Goal: Complete application form

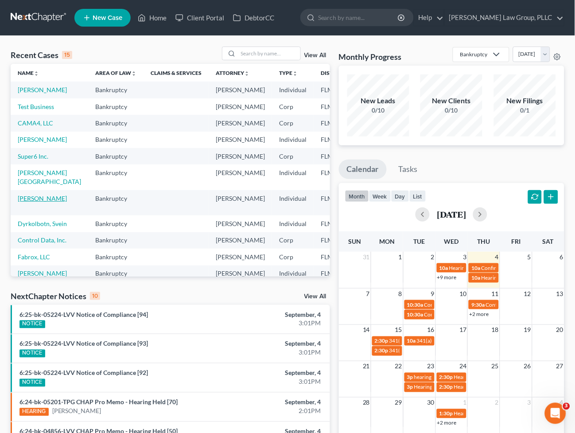
click at [33, 202] on link "[PERSON_NAME]" at bounding box center [42, 198] width 49 height 8
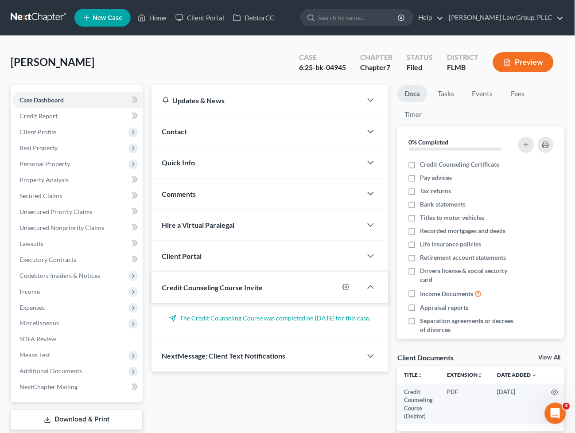
click at [194, 135] on div "Contact" at bounding box center [256, 131] width 211 height 31
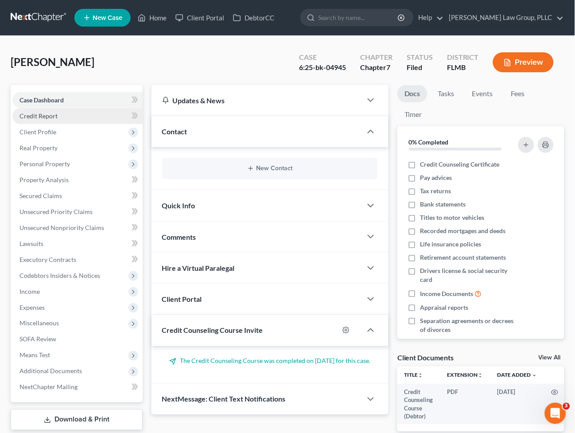
click at [58, 118] on link "Credit Report" at bounding box center [77, 116] width 130 height 16
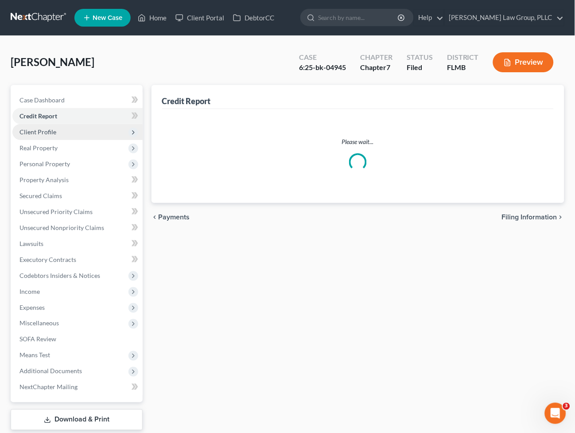
click at [54, 128] on span "Client Profile" at bounding box center [37, 132] width 37 height 8
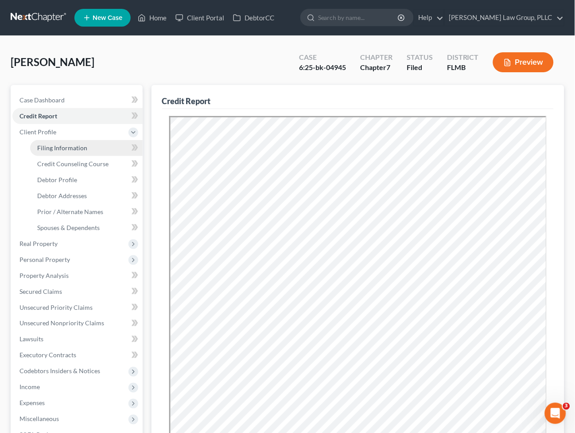
click at [71, 145] on span "Filing Information" at bounding box center [62, 148] width 50 height 8
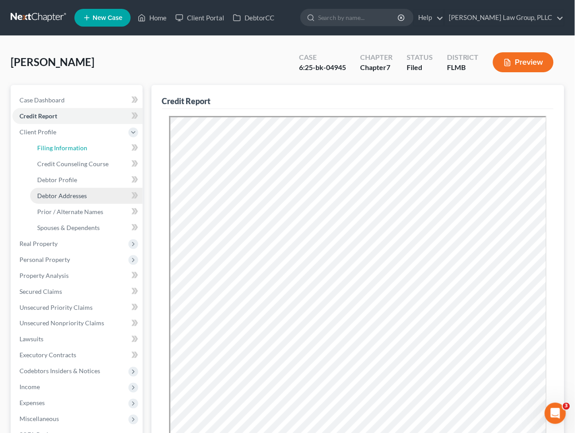
select select "0"
select select "3"
select select "0"
select select "15"
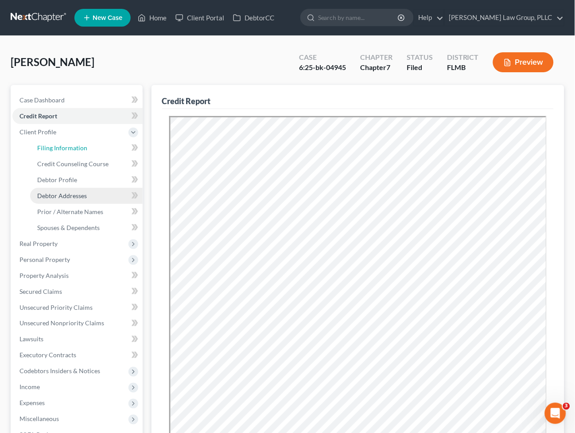
select select "0"
select select "9"
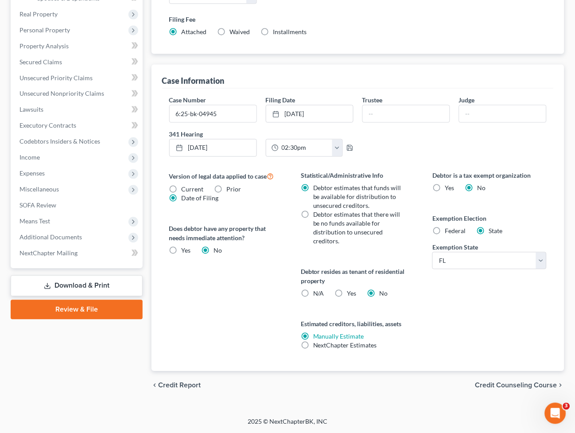
scroll to position [33, 0]
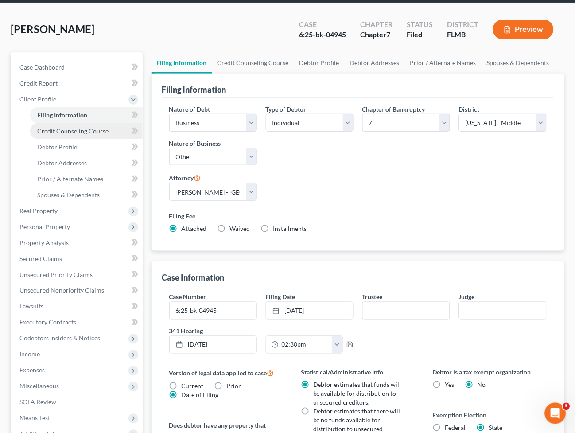
click at [83, 127] on span "Credit Counseling Course" at bounding box center [72, 131] width 71 height 8
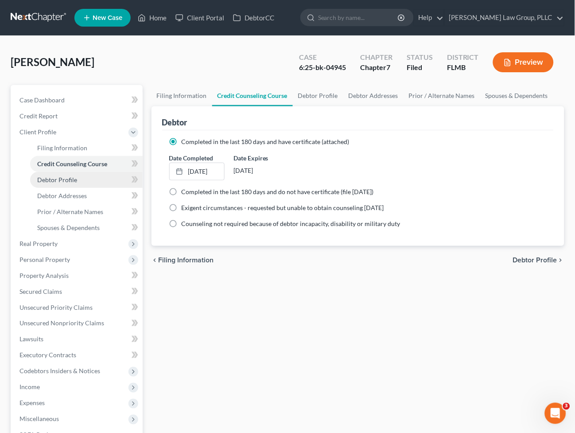
click at [68, 176] on span "Debtor Profile" at bounding box center [57, 180] width 40 height 8
select select "0"
select select "1"
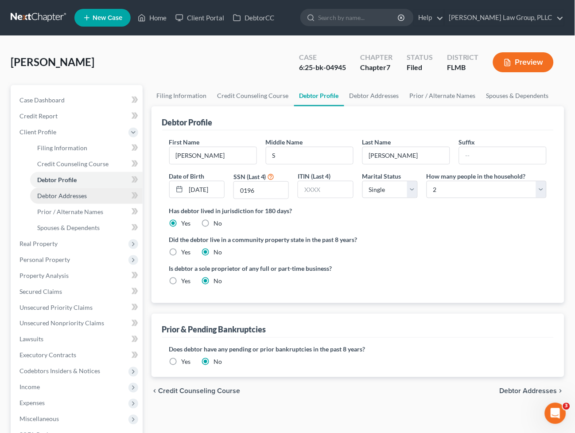
click at [69, 194] on span "Debtor Addresses" at bounding box center [62, 196] width 50 height 8
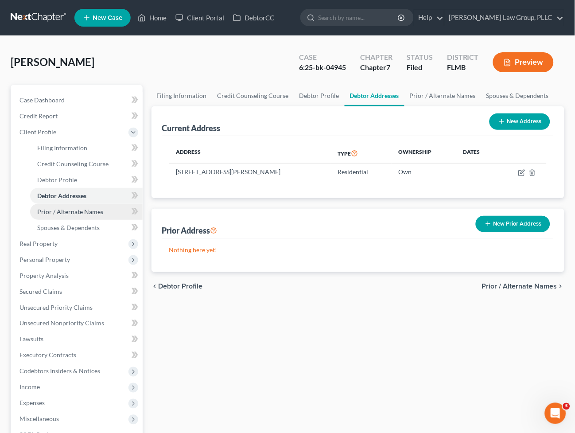
click at [69, 208] on span "Prior / Alternate Names" at bounding box center [70, 212] width 66 height 8
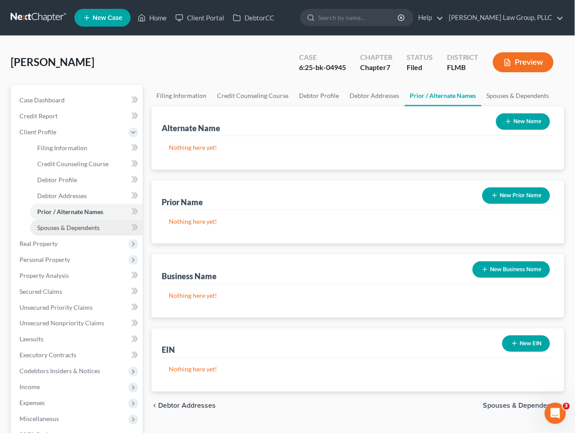
click at [68, 228] on span "Spouses & Dependents" at bounding box center [68, 228] width 62 height 8
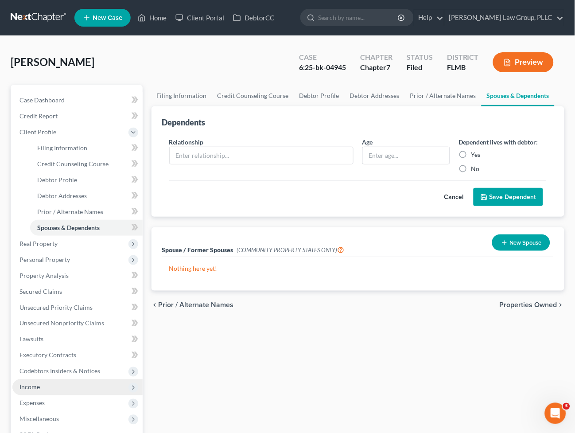
click at [52, 391] on span "Income" at bounding box center [77, 387] width 130 height 16
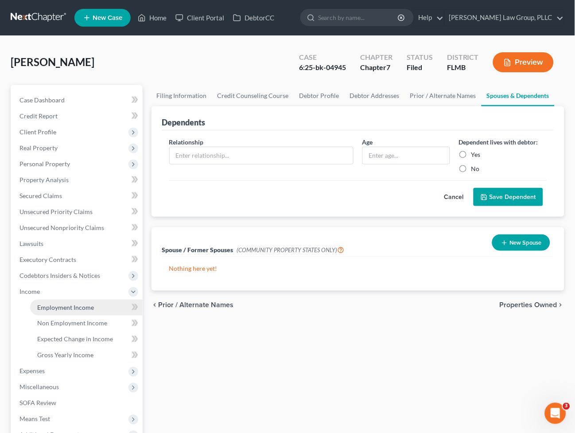
click at [51, 312] on link "Employment Income" at bounding box center [86, 307] width 112 height 16
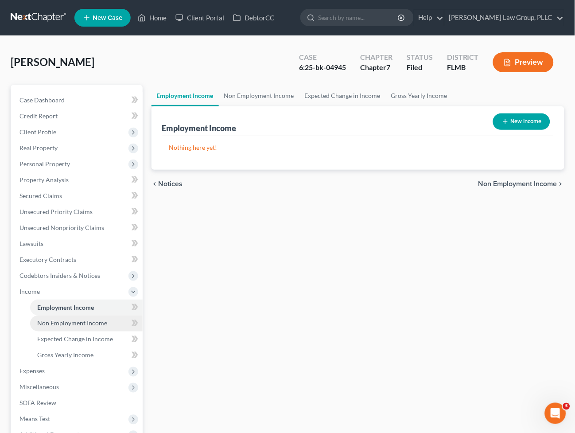
click at [52, 323] on span "Non Employment Income" at bounding box center [72, 323] width 70 height 8
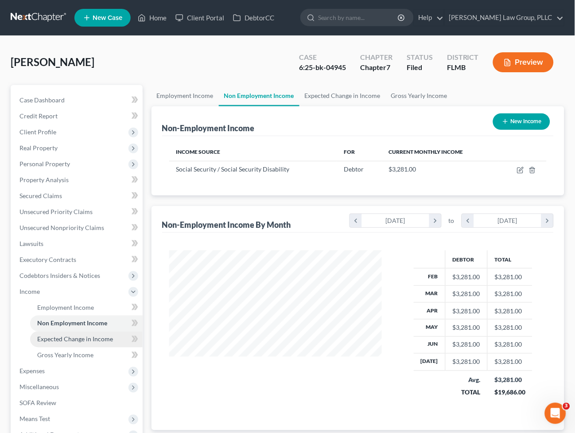
scroll to position [159, 231]
click at [52, 336] on span "Expected Change in Income" at bounding box center [75, 339] width 76 height 8
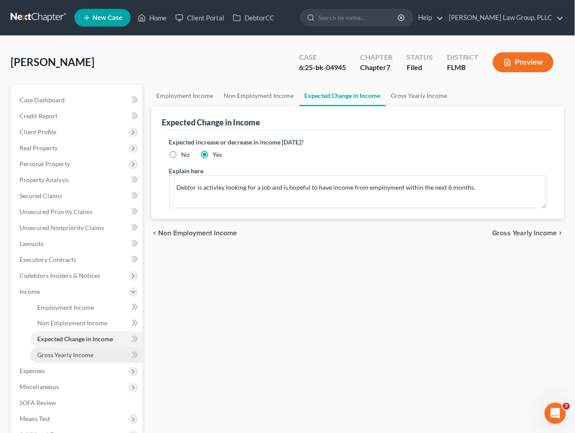
click at [52, 350] on link "Gross Yearly Income" at bounding box center [86, 355] width 112 height 16
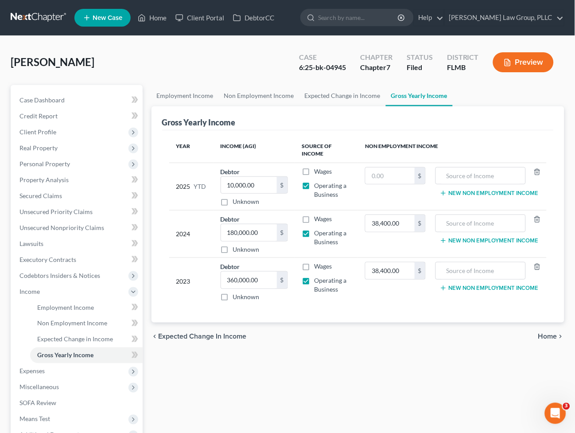
click at [348, 392] on div "Employment Income Non Employment Income Expected Change in Income Gross Yearly …" at bounding box center [358, 301] width 422 height 432
